Goal: Task Accomplishment & Management: Manage account settings

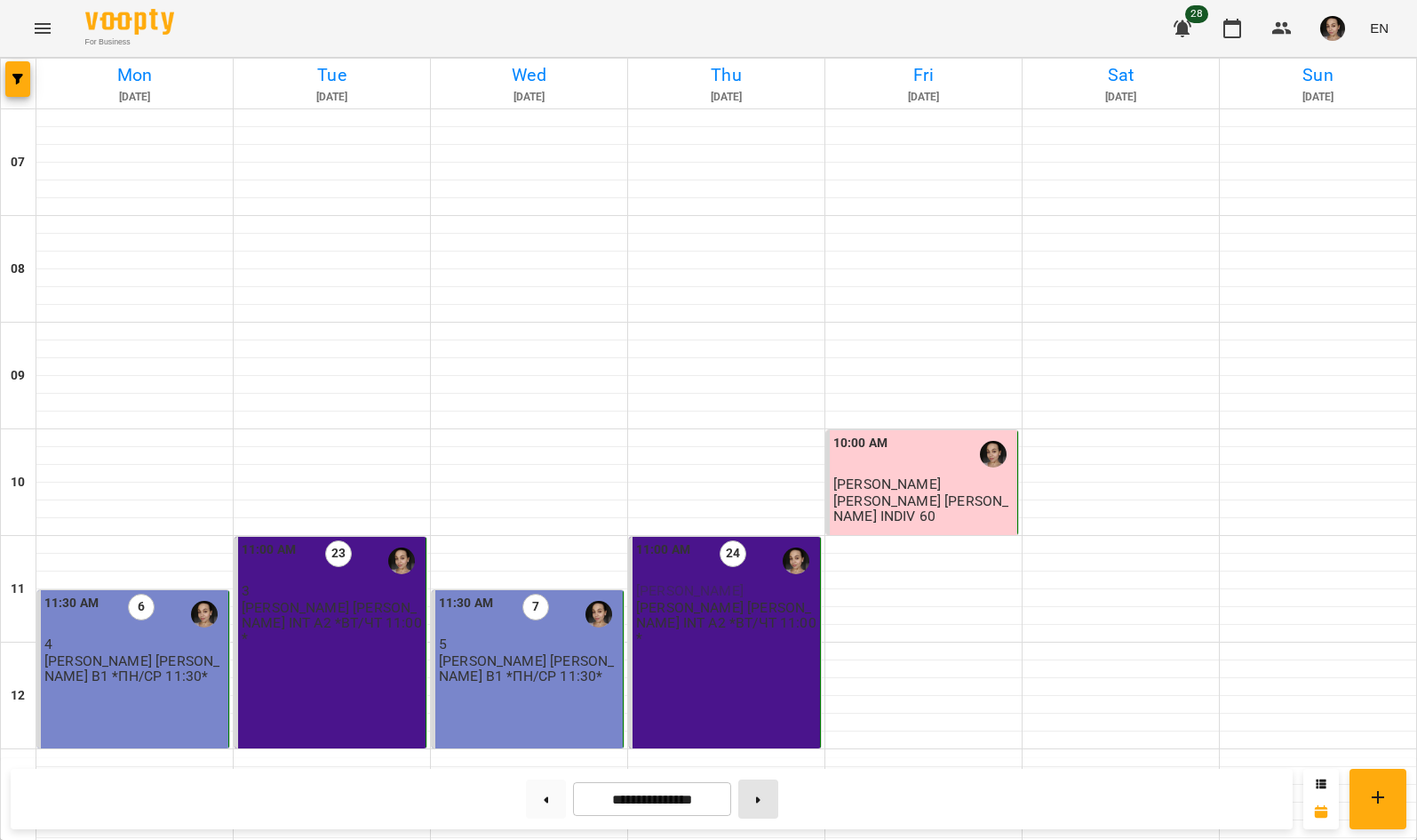
scroll to position [1054, 0]
click at [760, 800] on icon at bounding box center [758, 799] width 5 height 6
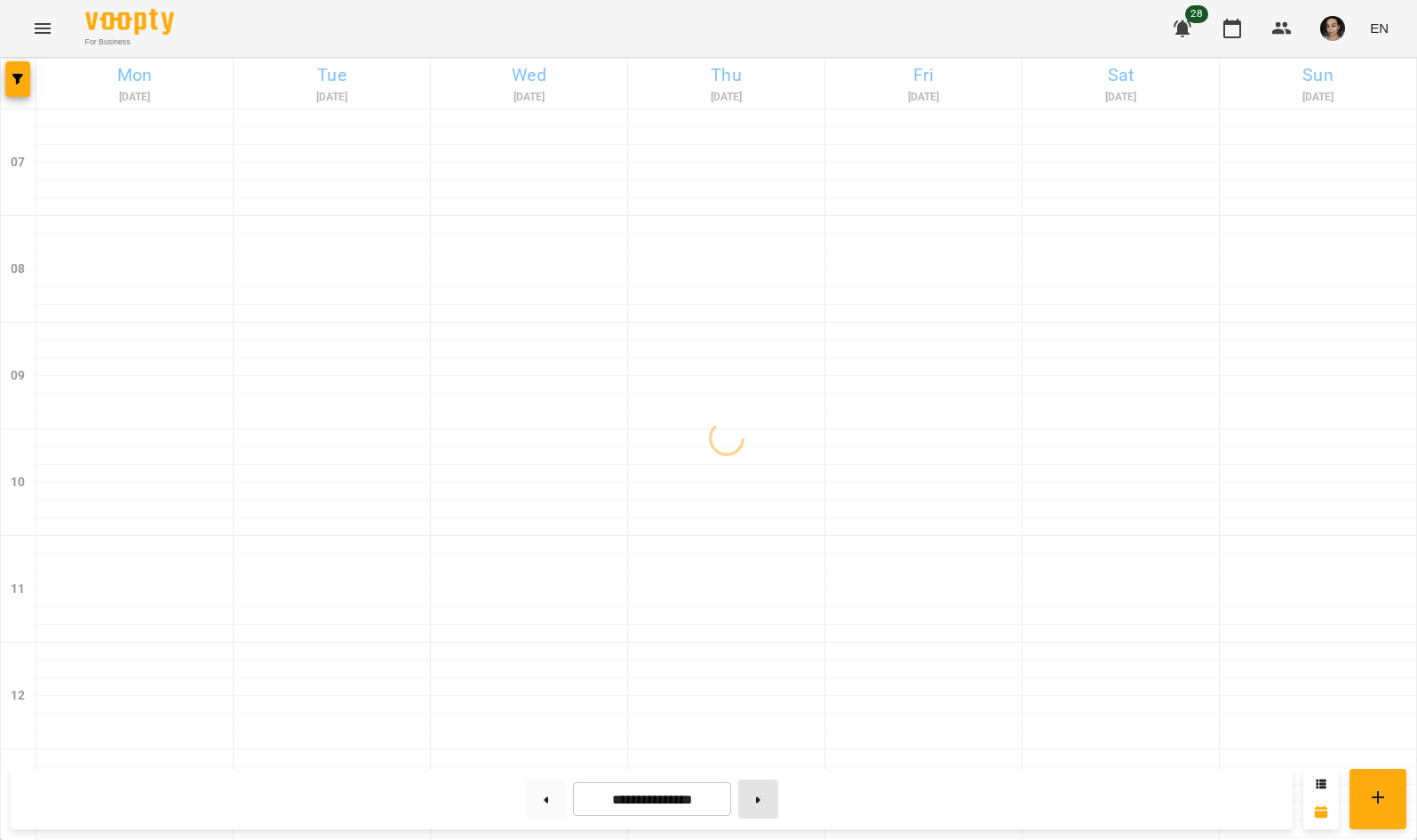
click at [760, 800] on icon at bounding box center [758, 799] width 5 height 6
type input "**********"
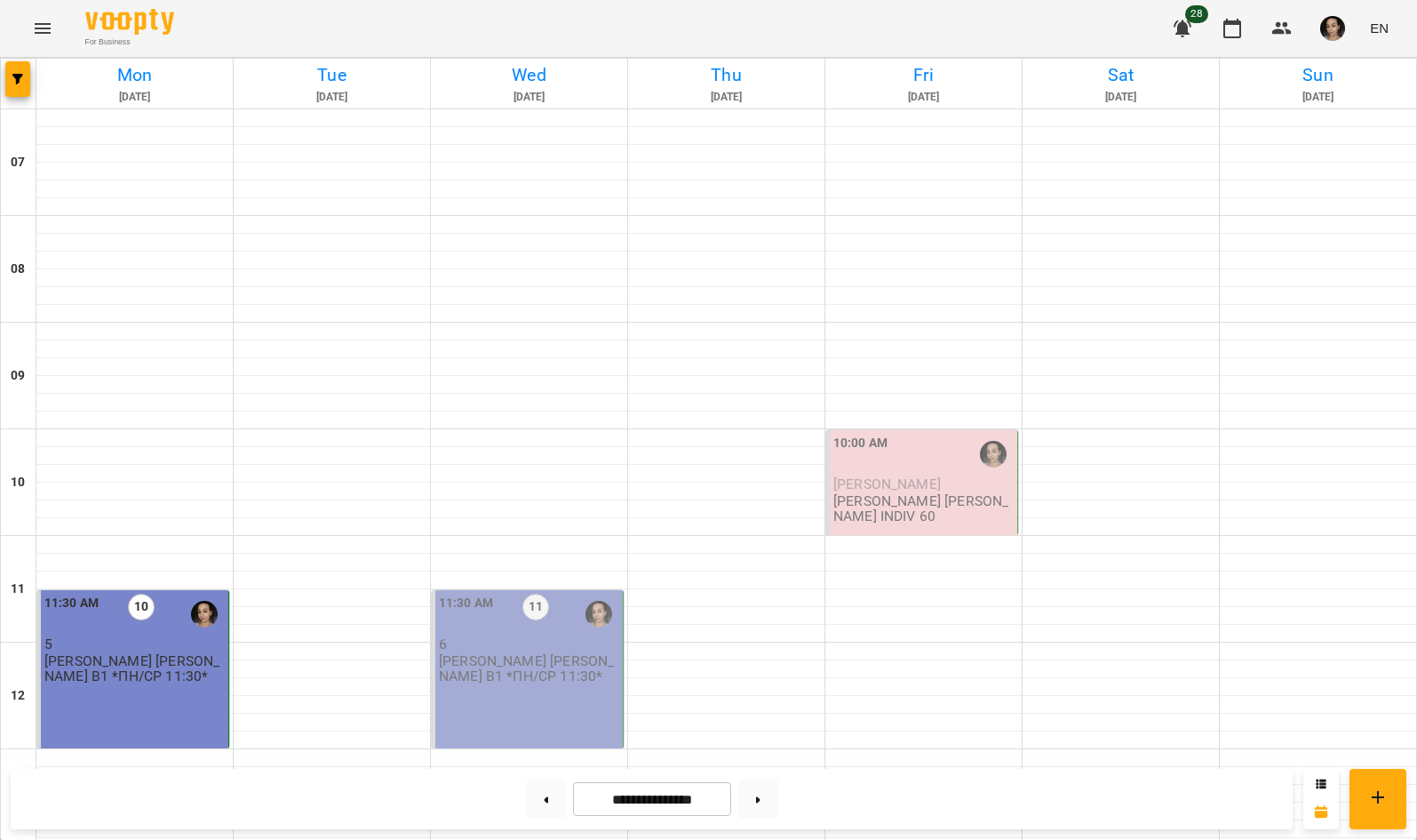
scroll to position [1019, 0]
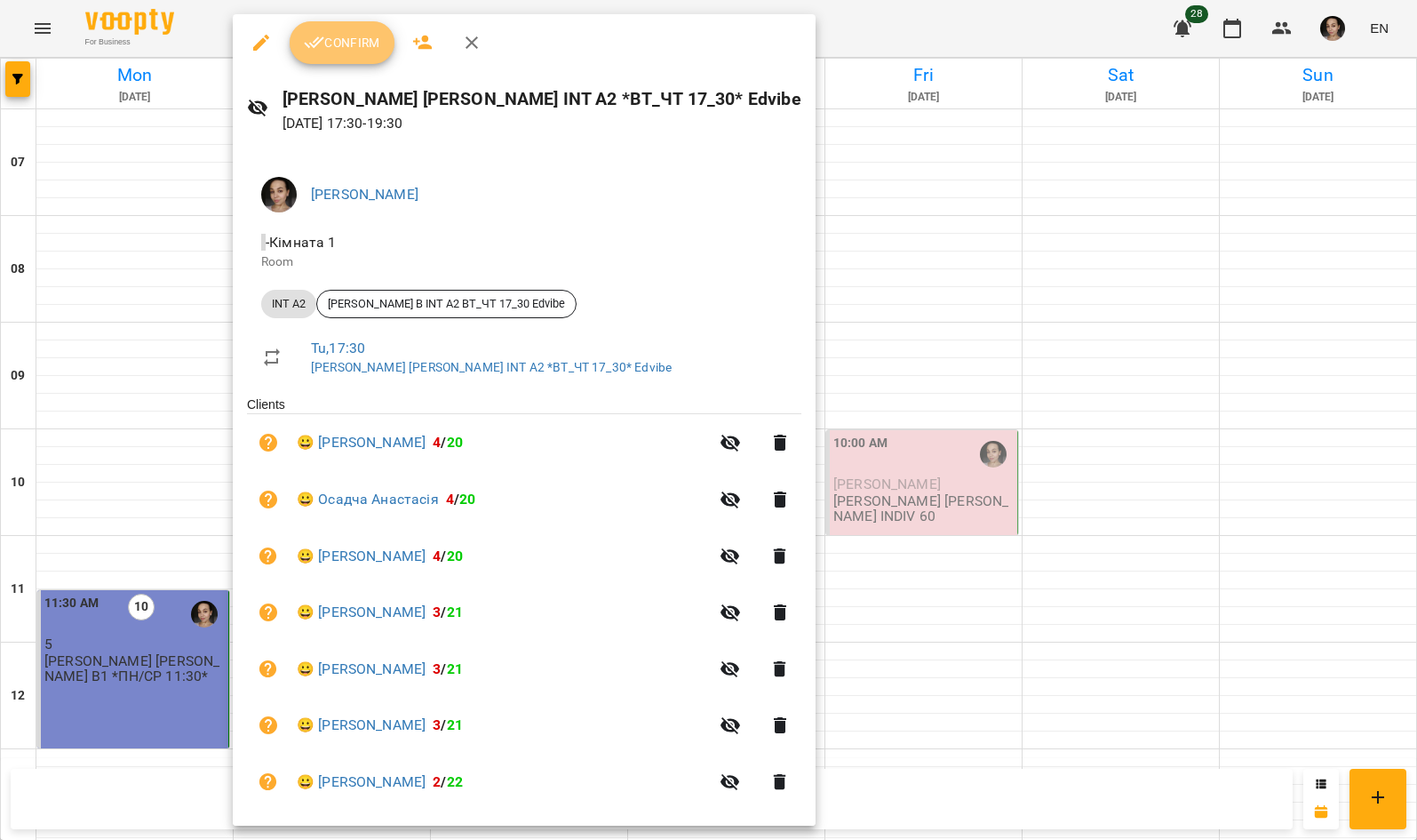
click at [359, 52] on span "Confirm" at bounding box center [342, 42] width 76 height 21
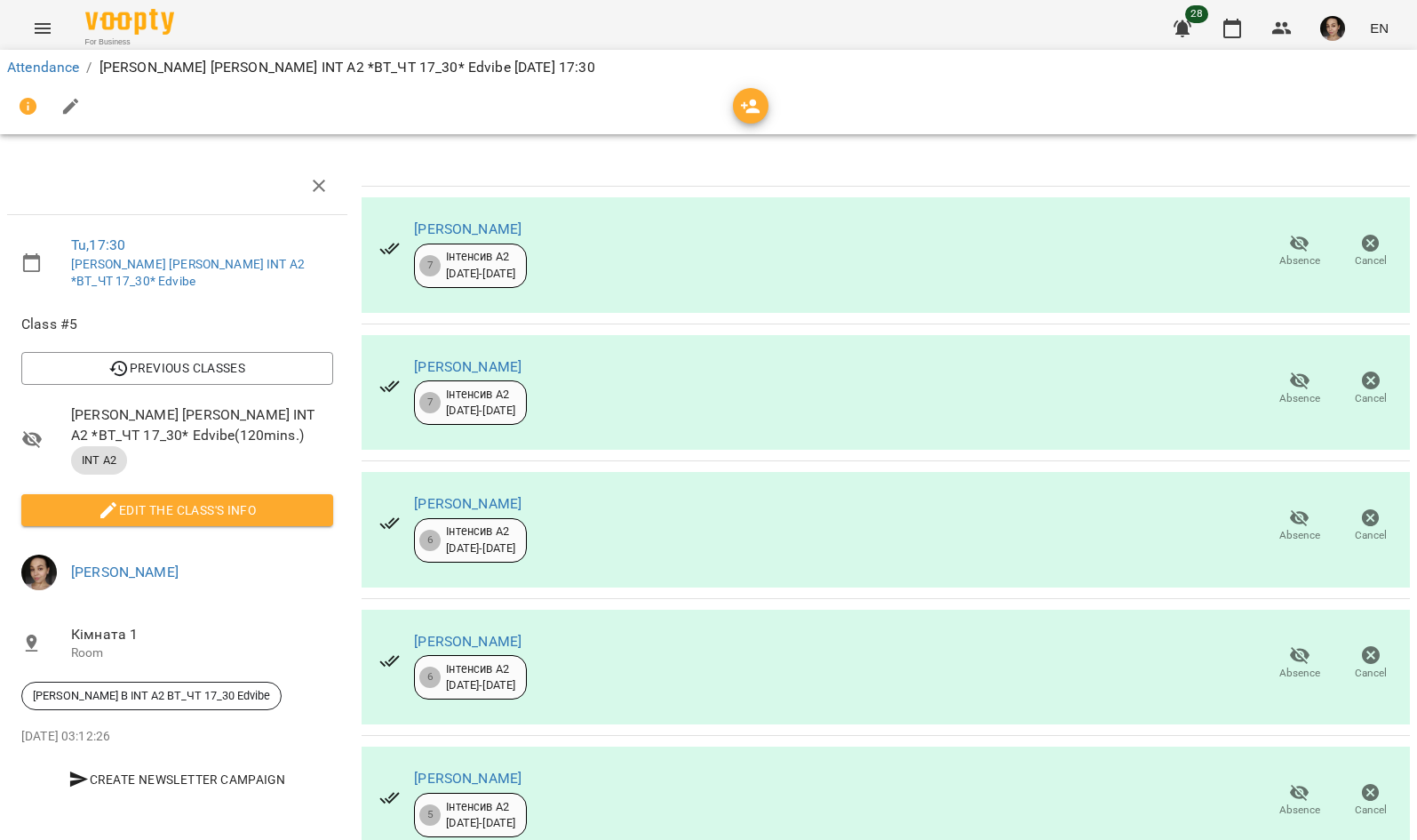
click at [318, 502] on button "Edit the class's Info" at bounding box center [176, 509] width 312 height 32
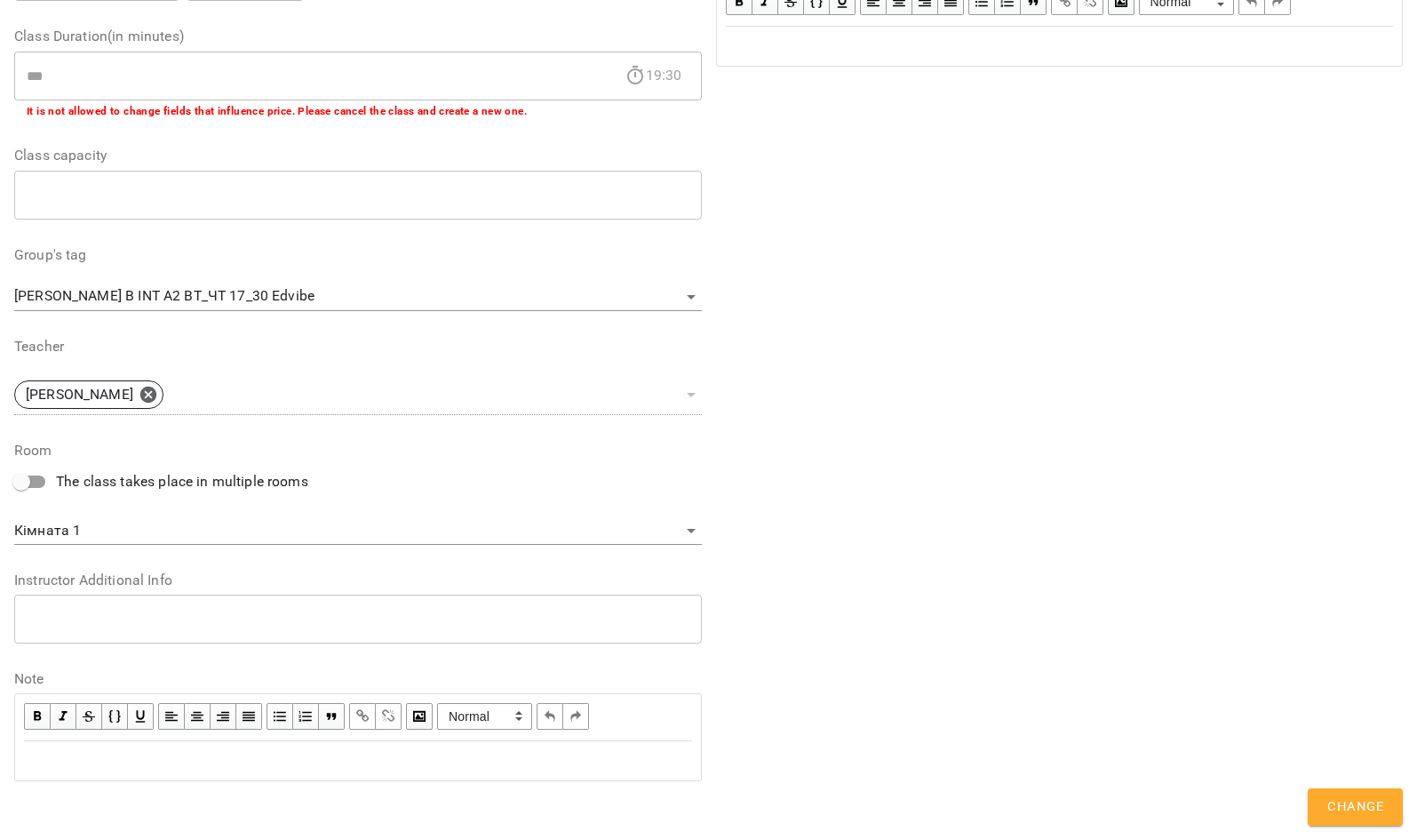
scroll to position [335, 0]
click at [405, 760] on div "Edit text" at bounding box center [357, 762] width 668 height 21
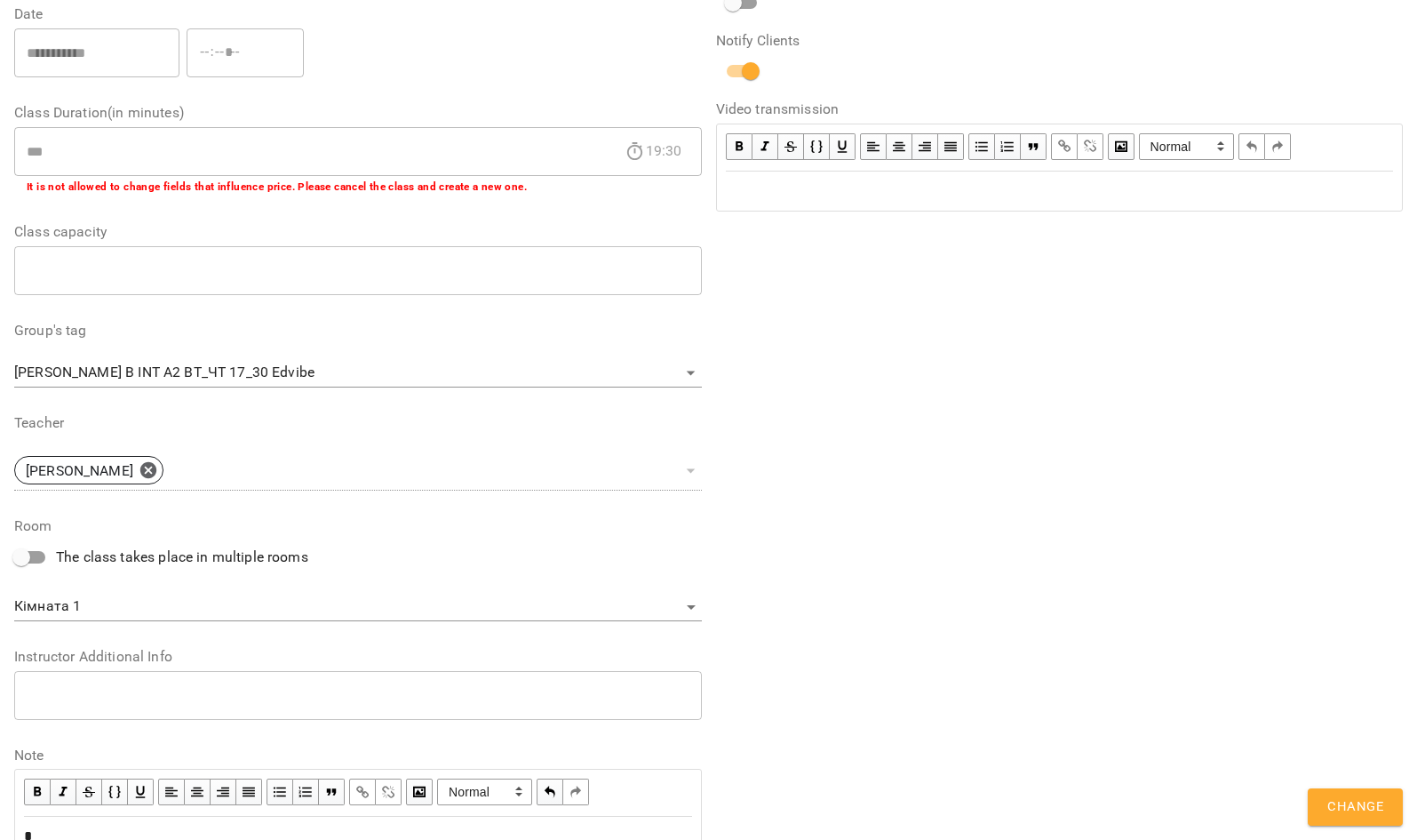
click at [1315, 796] on button "Change" at bounding box center [1355, 806] width 95 height 38
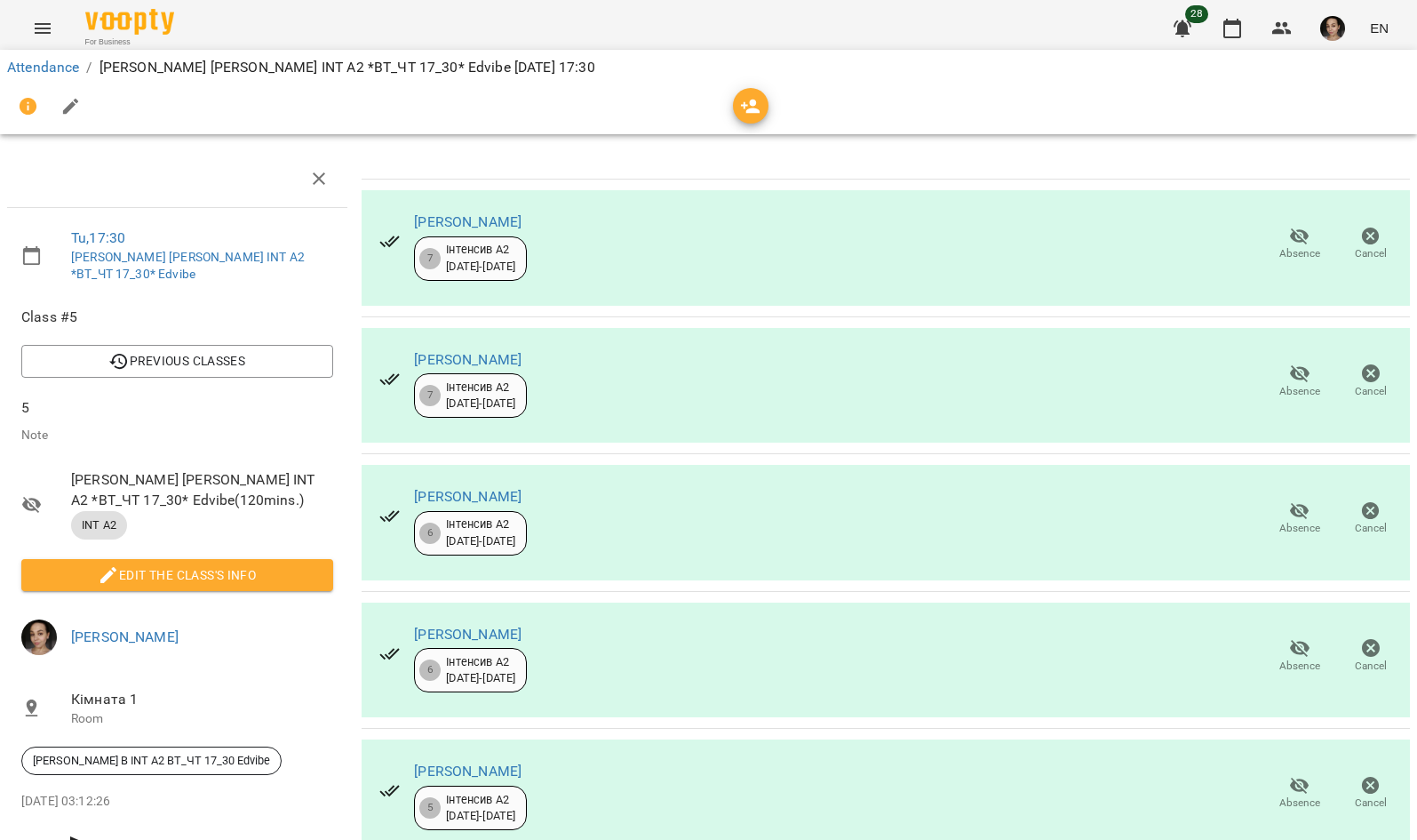
scroll to position [333, 0]
click at [1301, 500] on span "Absence" at bounding box center [1299, 517] width 50 height 36
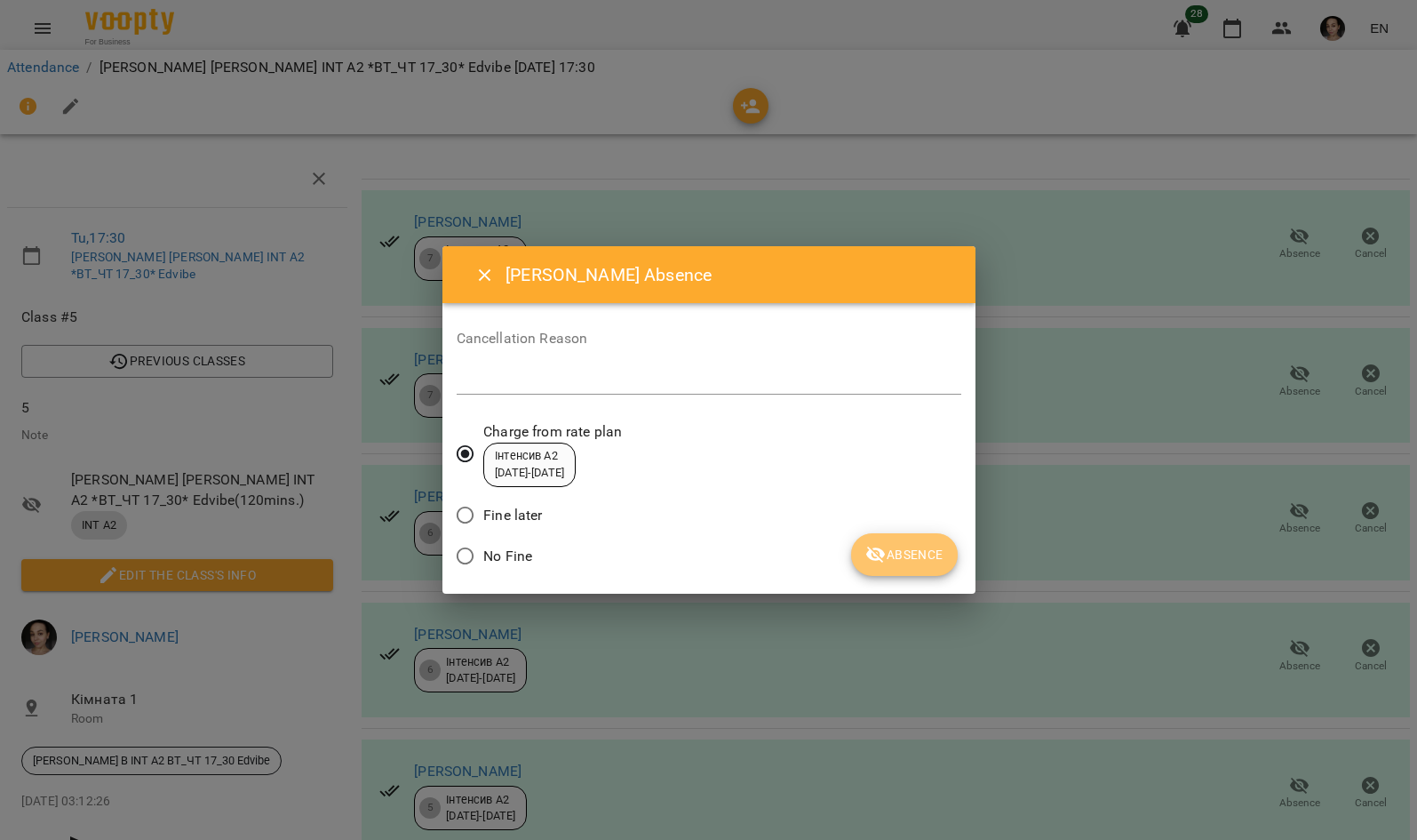
click at [919, 539] on button "Absence" at bounding box center [903, 554] width 106 height 42
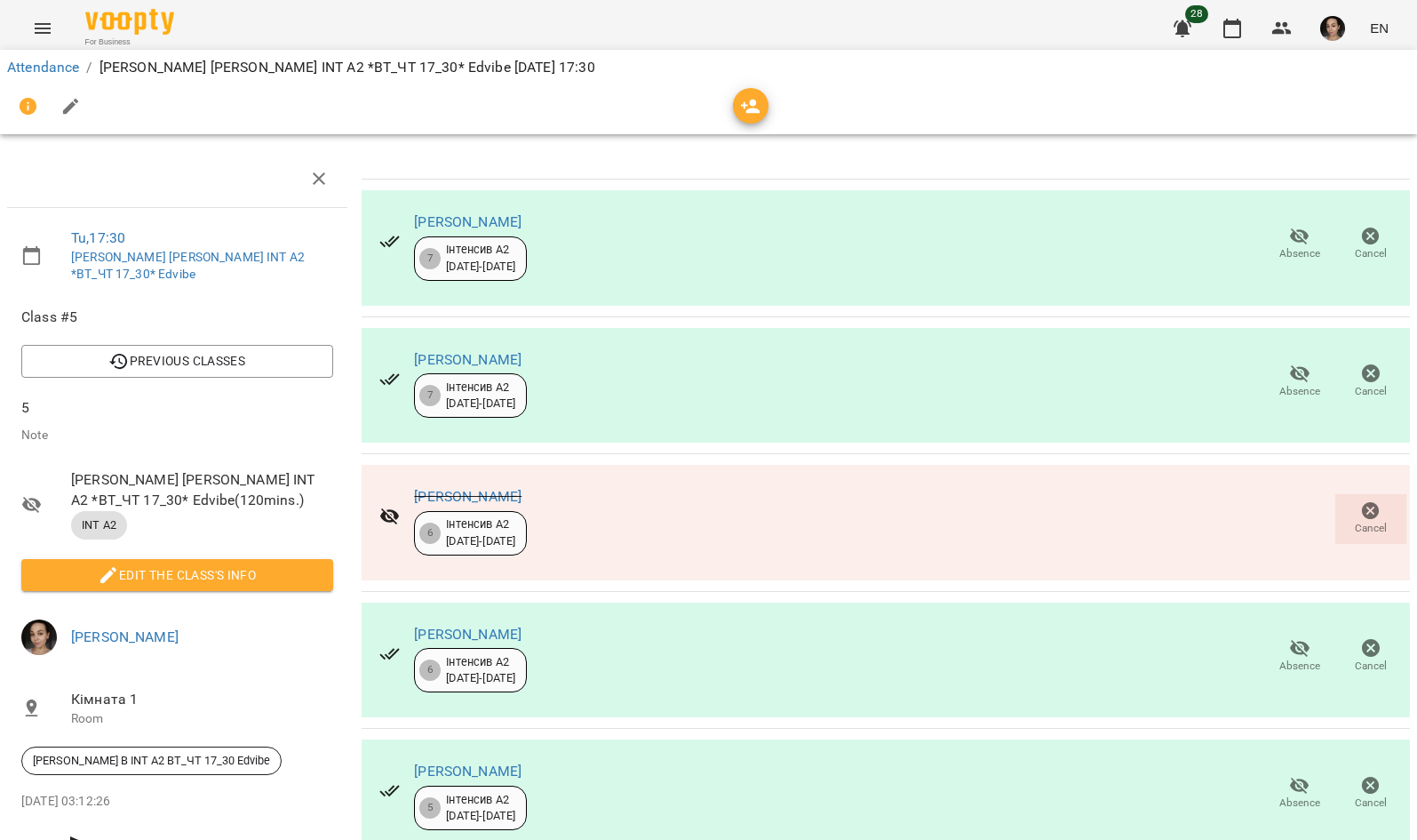
scroll to position [332, 0]
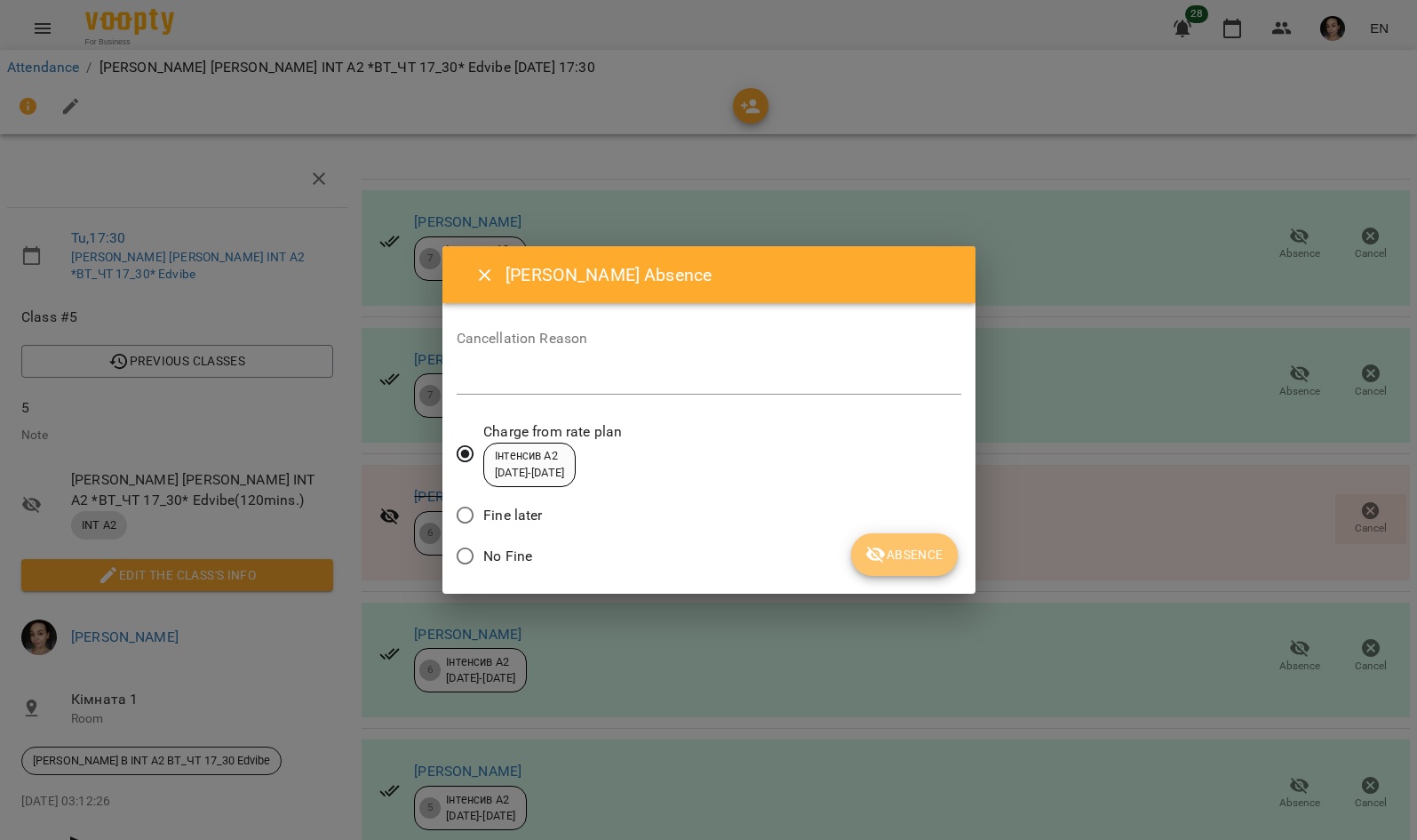
click at [912, 547] on span "Absence" at bounding box center [904, 554] width 77 height 21
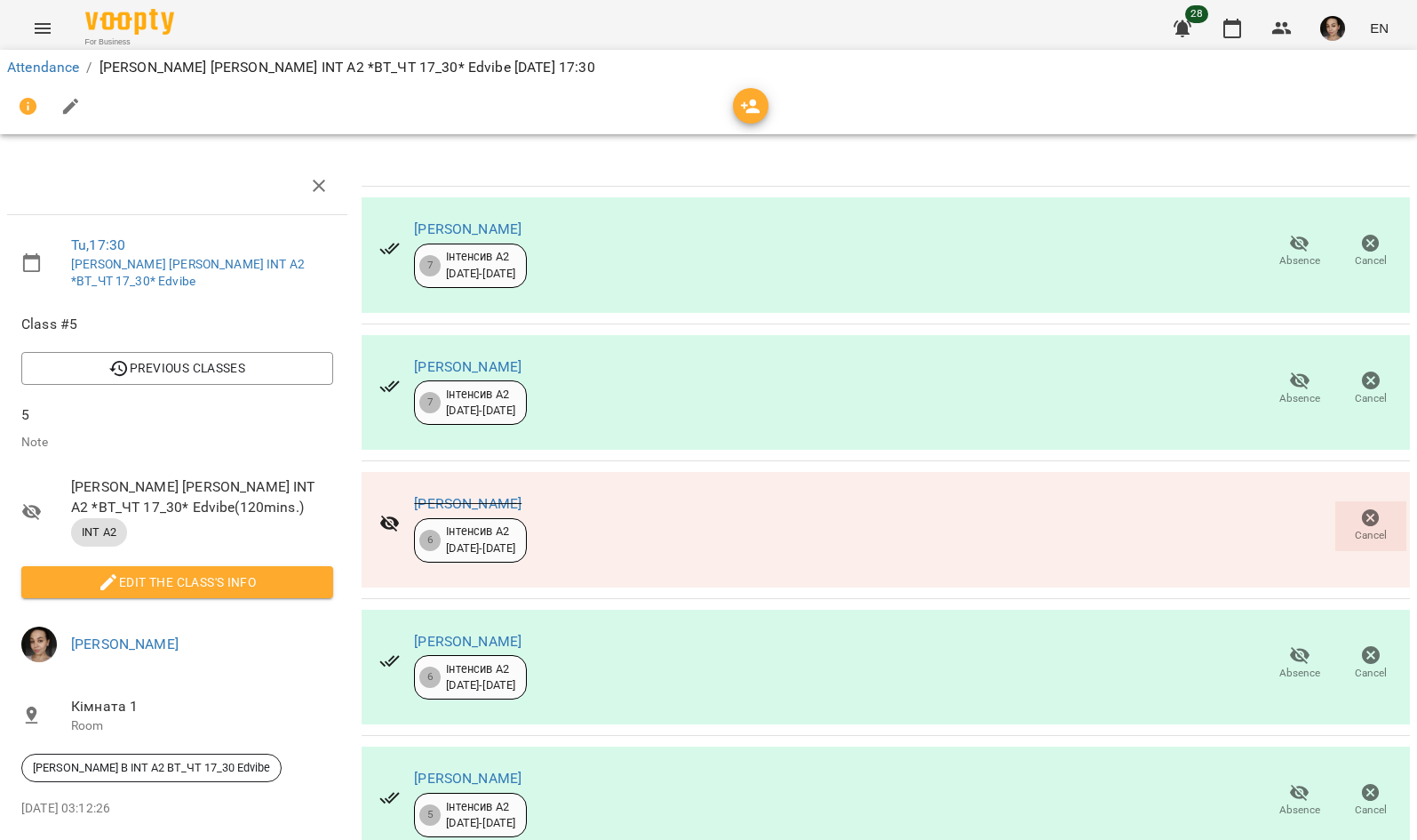
scroll to position [0, 0]
click at [1236, 38] on icon "button" at bounding box center [1231, 28] width 21 height 21
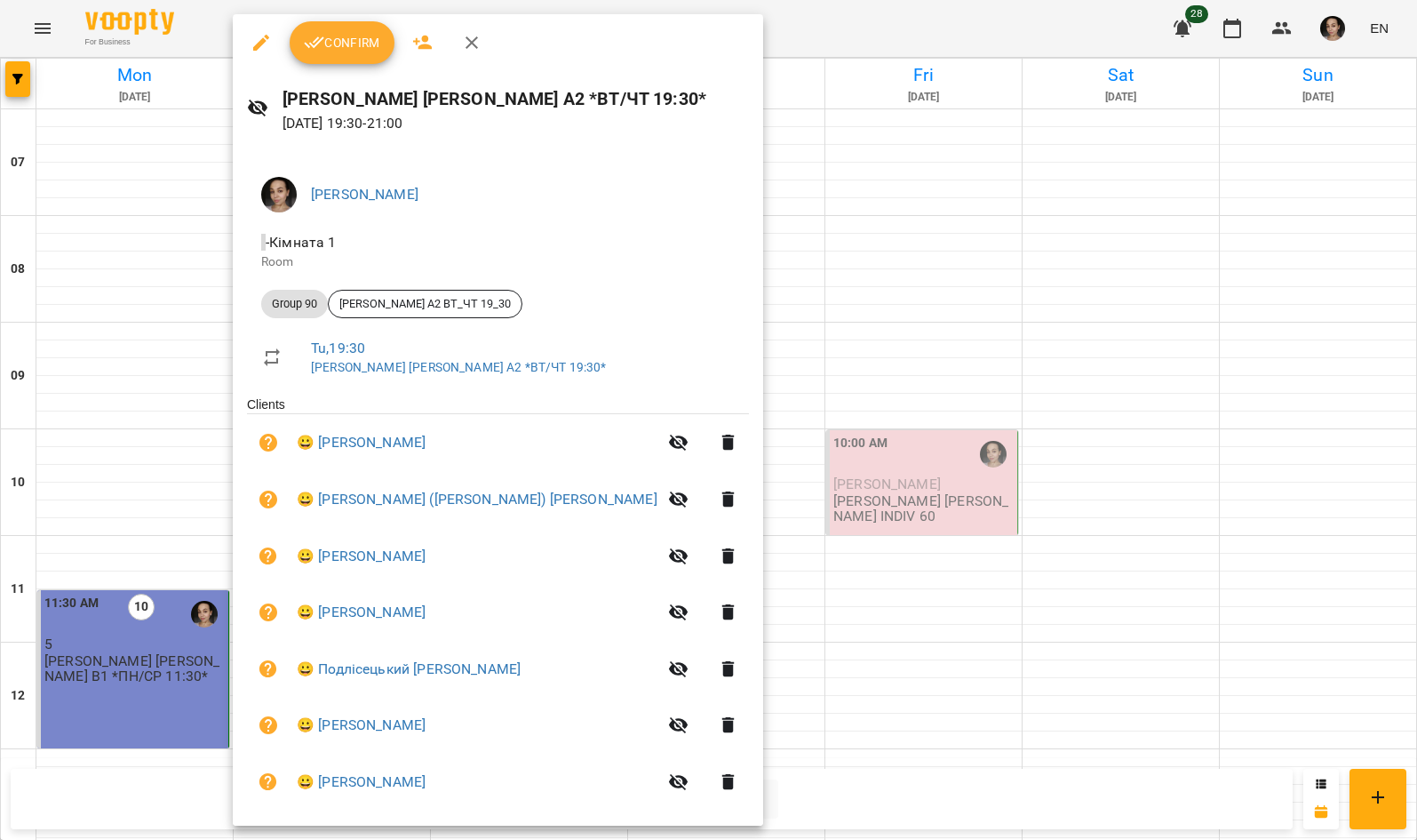
scroll to position [1054, 0]
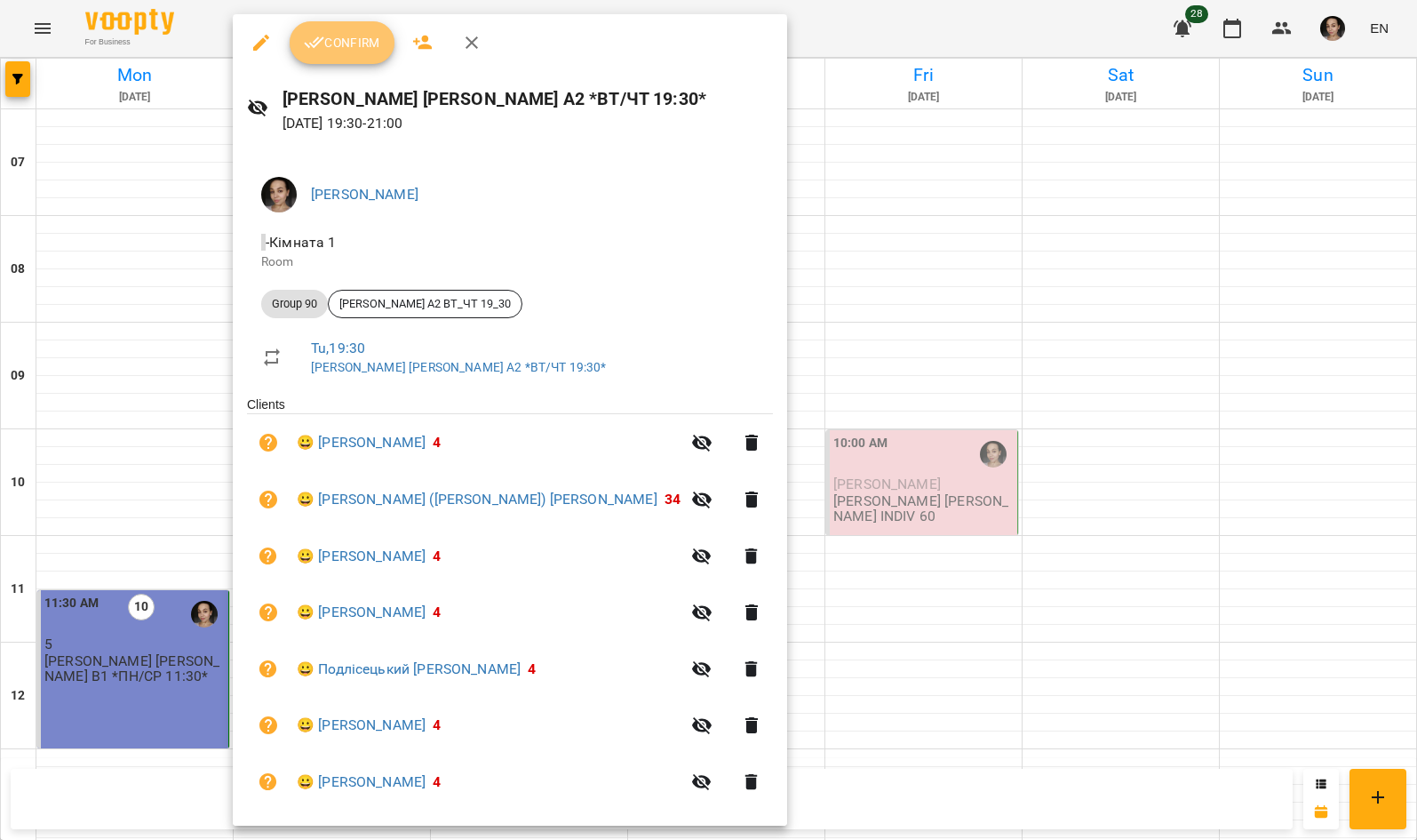
click at [378, 52] on span "Confirm" at bounding box center [342, 42] width 76 height 21
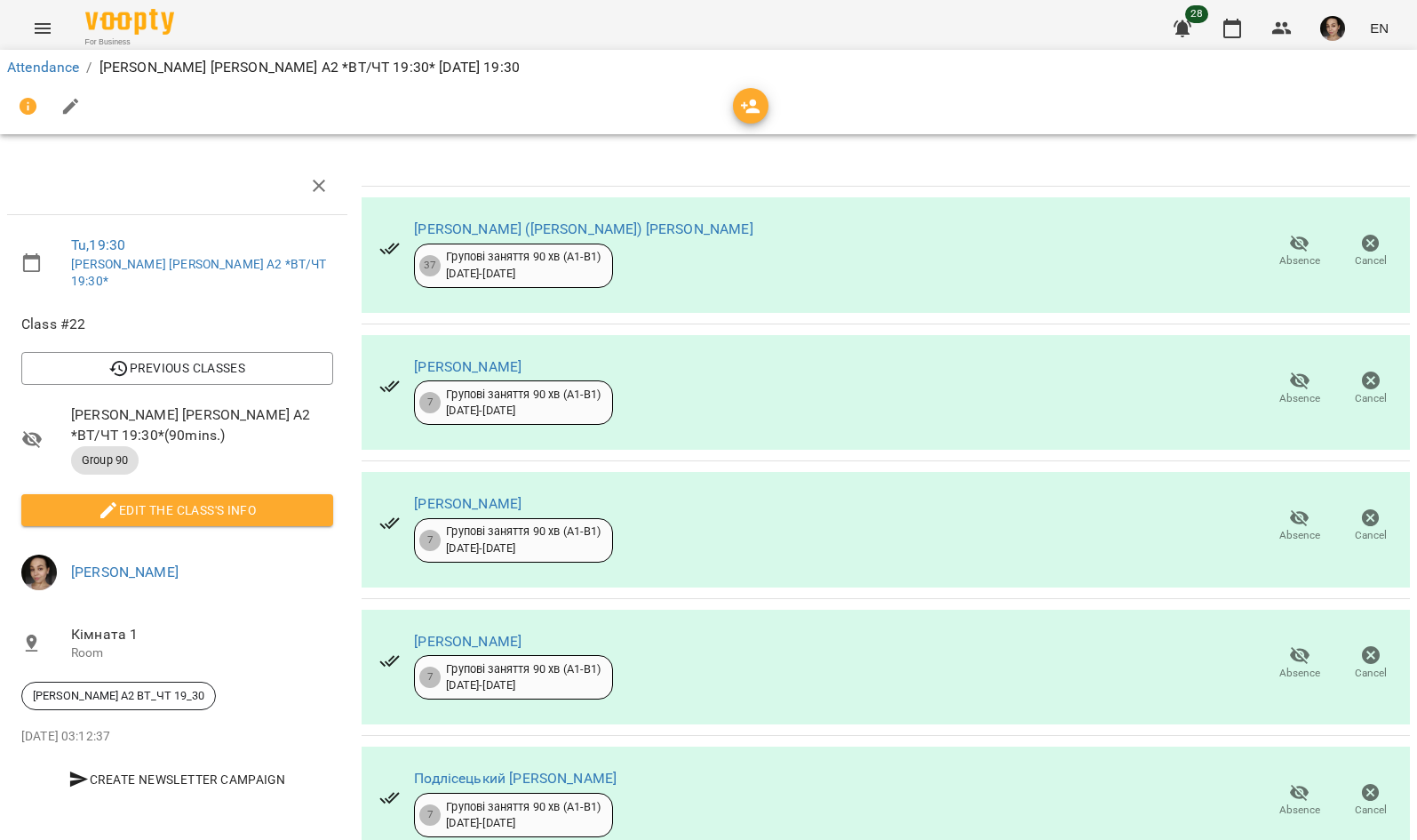
click at [244, 499] on span "Edit the class's Info" at bounding box center [177, 509] width 283 height 21
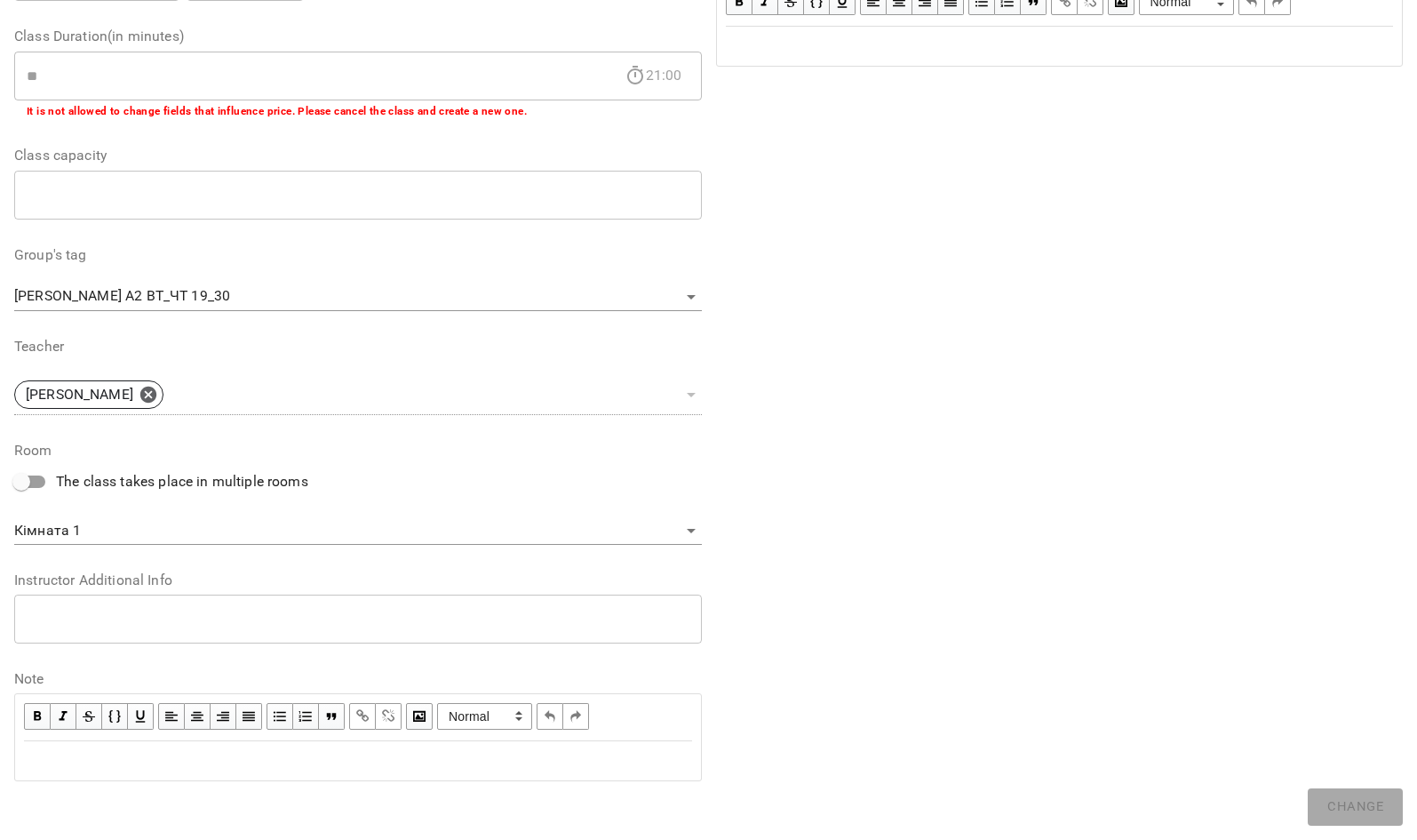
scroll to position [335, 0]
click at [368, 756] on div "Edit text" at bounding box center [357, 762] width 668 height 21
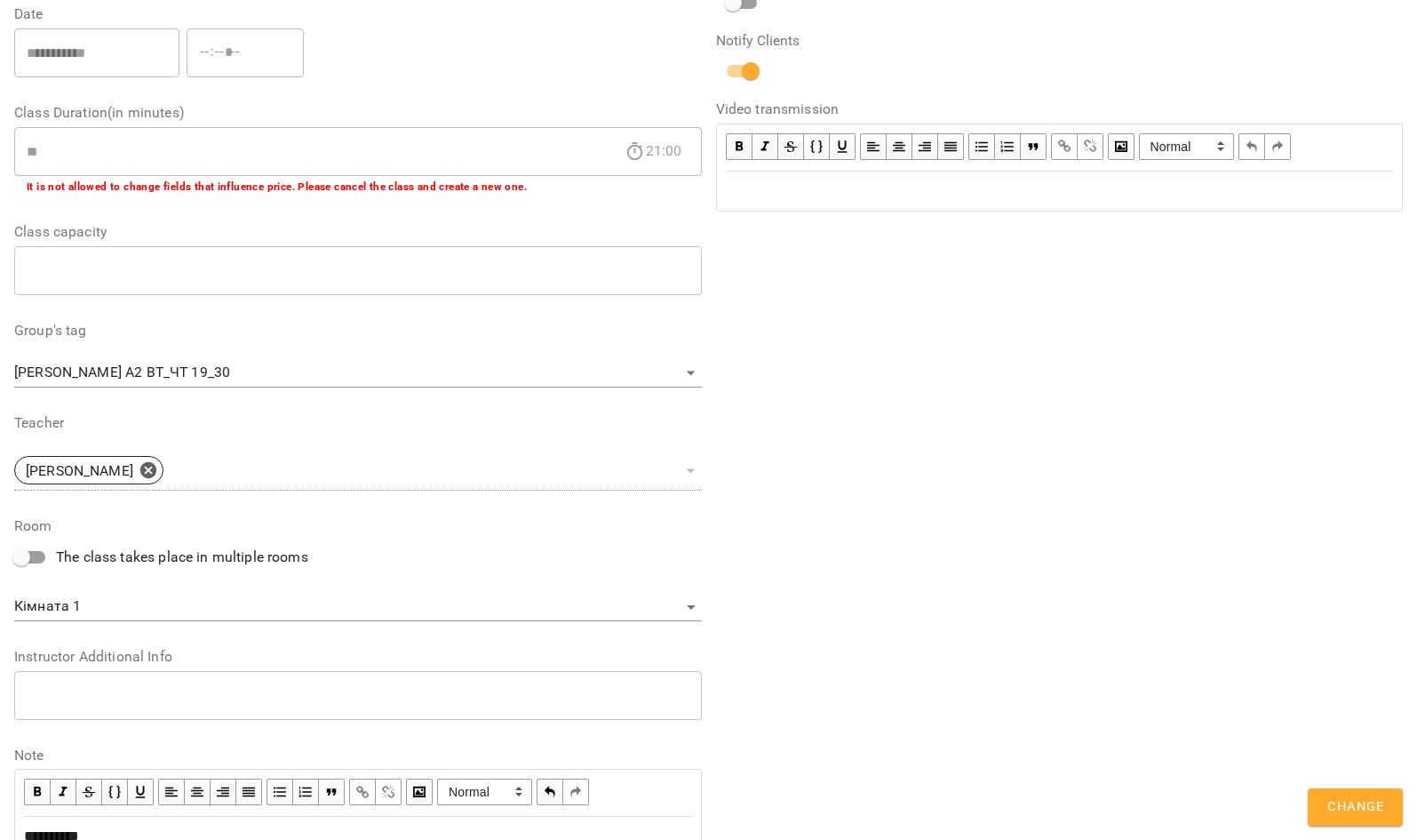
click at [1367, 812] on span "Change" at bounding box center [1355, 806] width 56 height 23
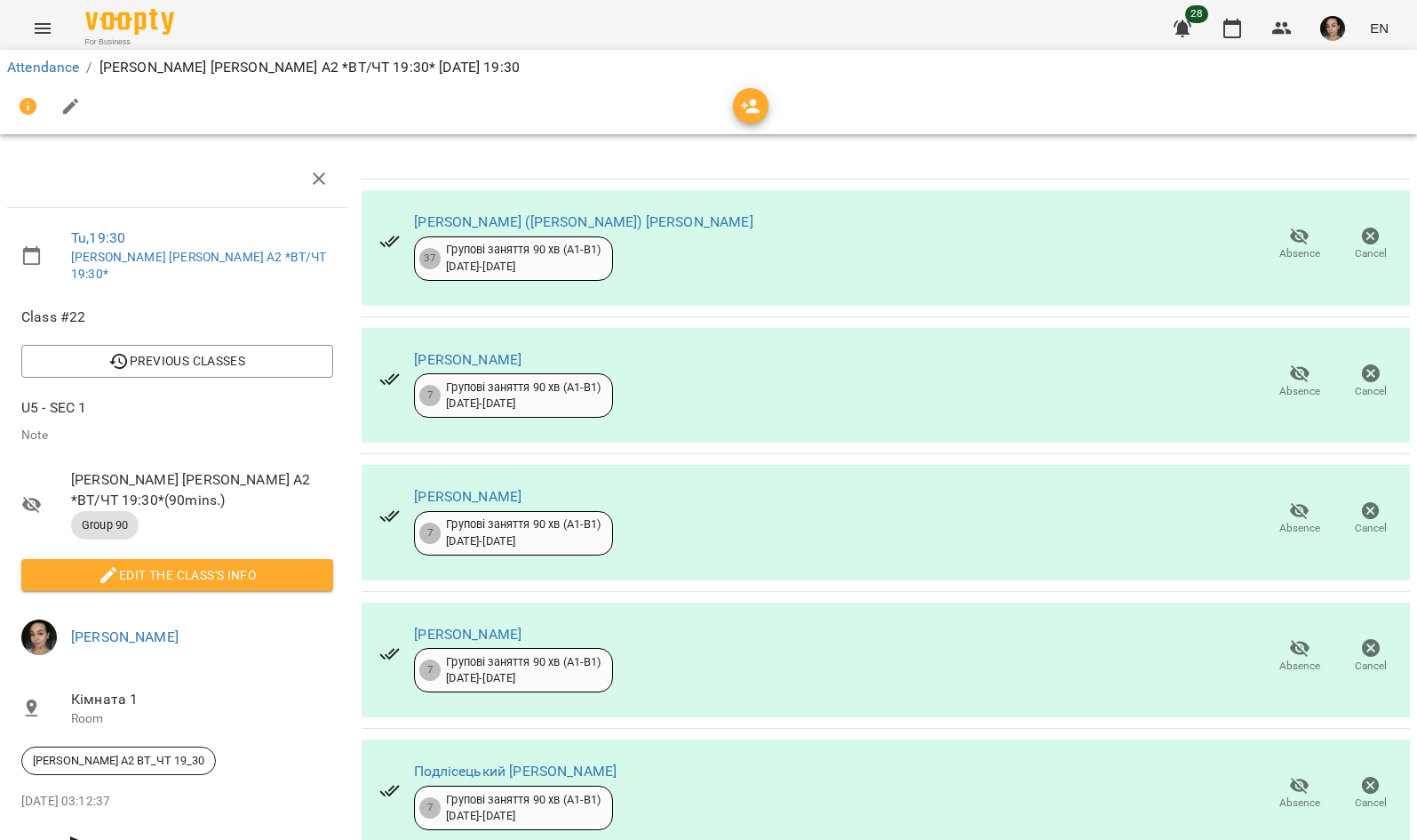
scroll to position [469, 0]
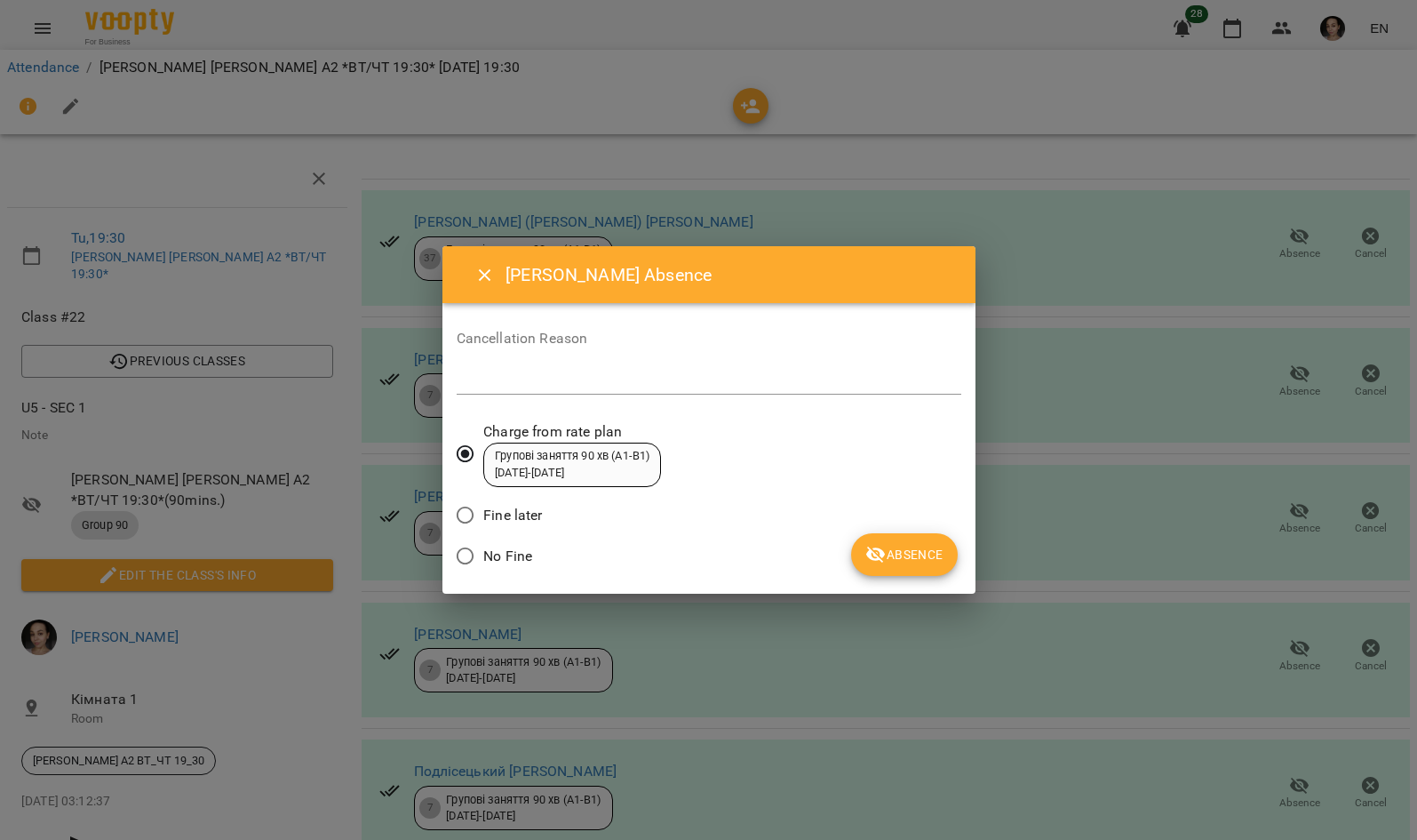
click at [921, 571] on button "Absence" at bounding box center [903, 554] width 106 height 42
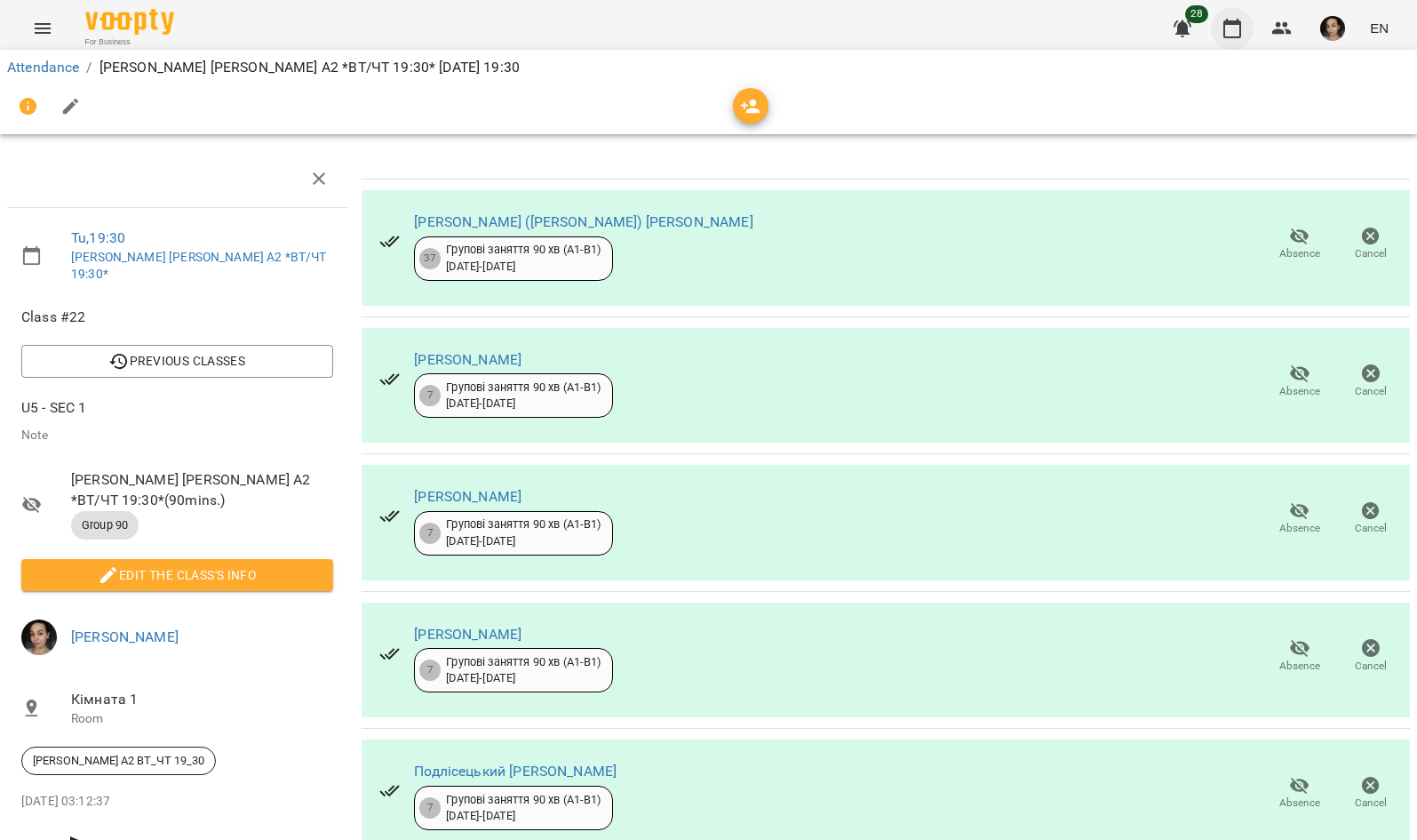
click at [1237, 31] on icon "button" at bounding box center [1231, 28] width 21 height 21
